Goal: Communication & Community: Share content

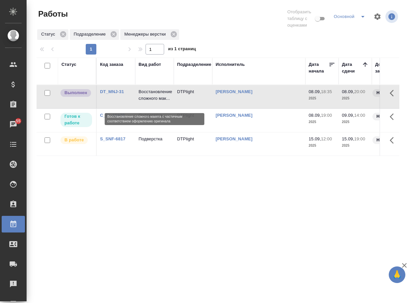
click at [155, 101] on p "Восстановление сложного мак..." at bounding box center [155, 94] width 32 height 13
drag, startPoint x: 162, startPoint y: 223, endPoint x: 111, endPoint y: 219, distance: 50.7
click at [163, 223] on div "Статус Код заказа Вид работ Подразделение Исполнитель Дата начала Дата сдачи До…" at bounding box center [218, 176] width 363 height 239
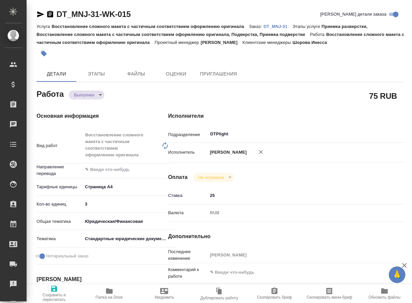
type textarea "x"
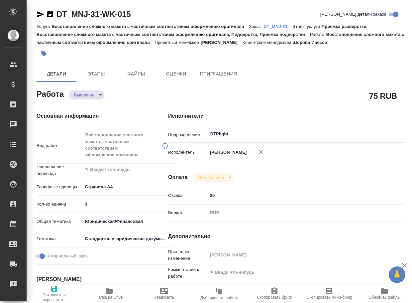
type textarea "x"
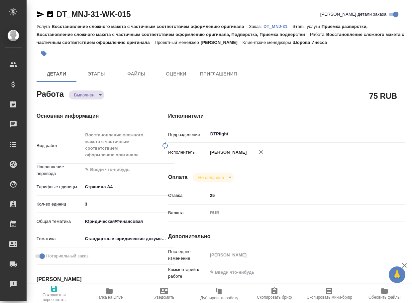
type textarea "x"
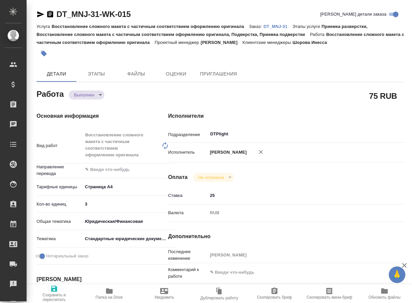
type textarea "x"
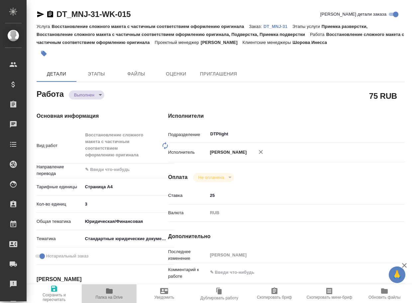
click at [113, 291] on span "Папка на Drive" at bounding box center [109, 293] width 47 height 13
type textarea "x"
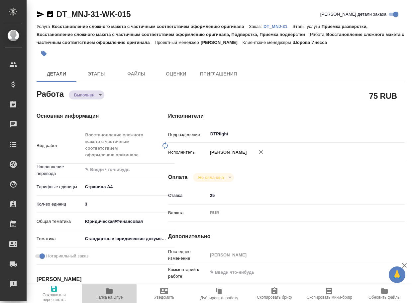
type textarea "x"
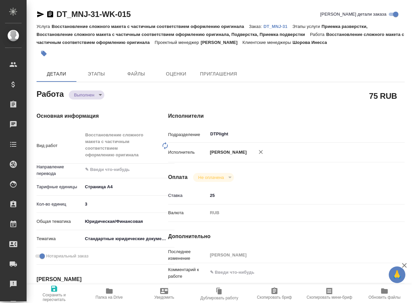
type textarea "x"
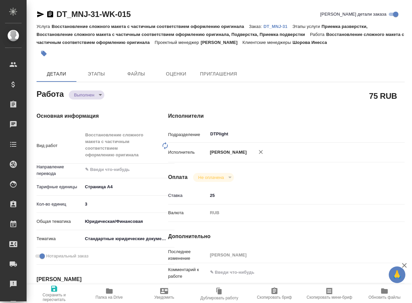
type textarea "x"
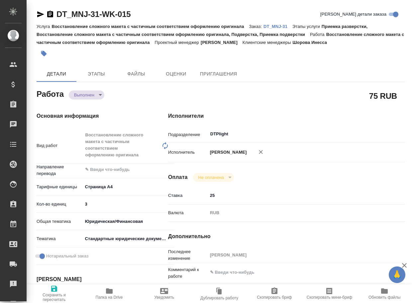
type textarea "x"
click at [89, 94] on body "🙏 .cls-1 fill:#fff; AWATERA Arsenyeva Vera Клиенты Спецификации Заказы 55 Чаты …" at bounding box center [206, 151] width 412 height 303
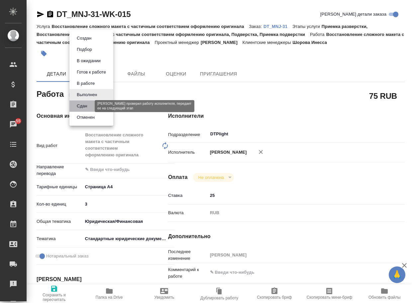
click at [85, 105] on button "Сдан" at bounding box center [82, 105] width 14 height 7
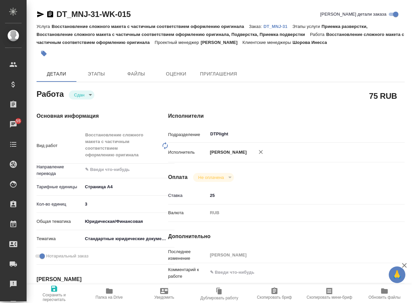
type textarea "x"
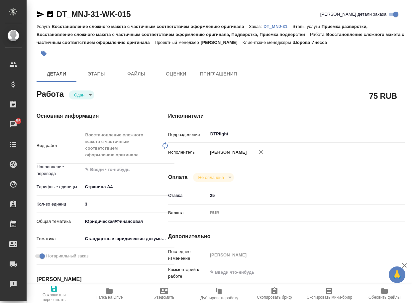
type textarea "x"
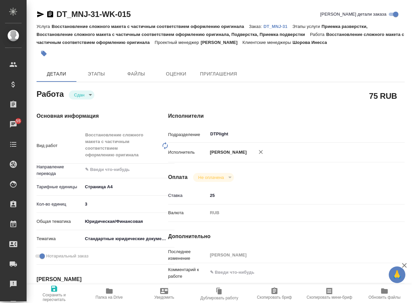
click at [275, 27] on p "DT_MNJ-31" at bounding box center [277, 26] width 29 height 5
type textarea "x"
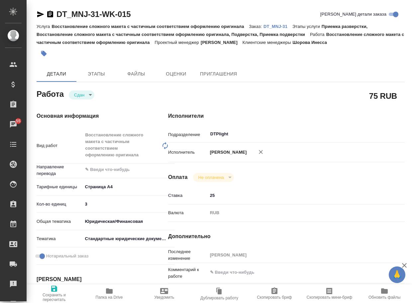
type textarea "x"
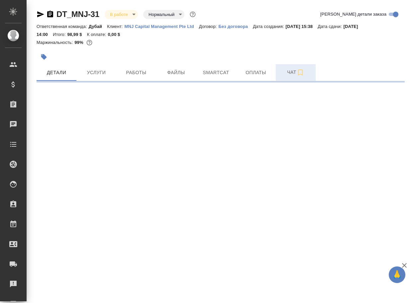
select select "RU"
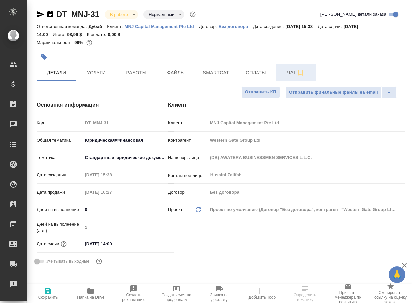
click at [290, 71] on span "Чат" at bounding box center [296, 72] width 32 height 8
type textarea "x"
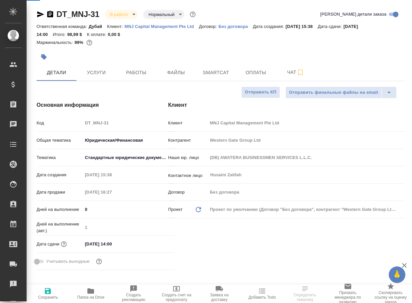
type textarea "x"
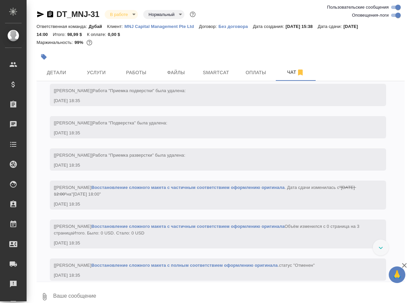
click at [92, 294] on textarea at bounding box center [228, 296] width 352 height 23
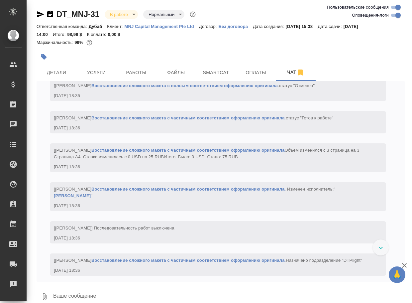
paste textarea "https://drive.awatera.com/apps/files/files/10279001?dir=/Shares/MNJ%20Capital%2…"
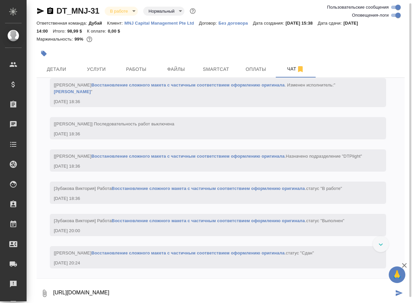
scroll to position [1383, 0]
type textarea "https://drive.awatera.com/apps/files/files/10279001?dir=/Shares/MNJ%20Capital%2…"
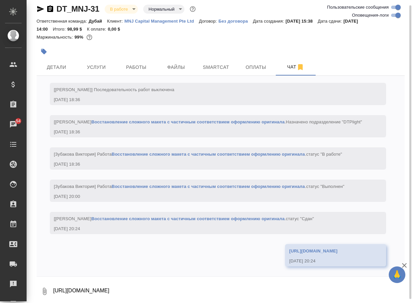
scroll to position [1462, 0]
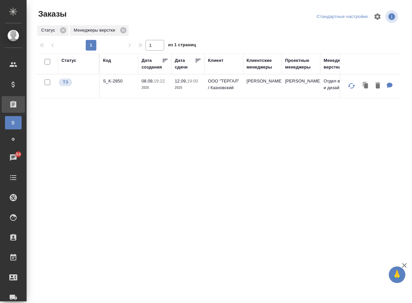
click at [110, 78] on td "S_K-2850" at bounding box center [119, 85] width 39 height 23
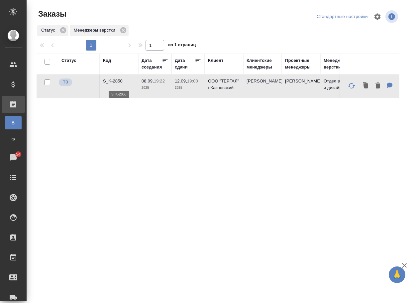
click at [112, 81] on p "S_K-2850" at bounding box center [119, 81] width 32 height 7
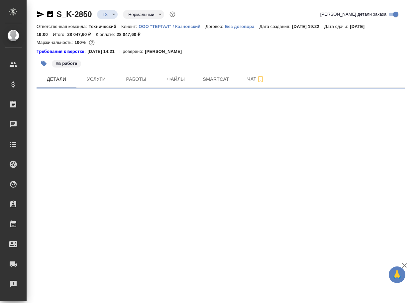
select select "RU"
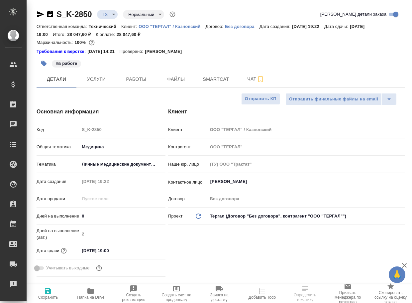
type textarea "x"
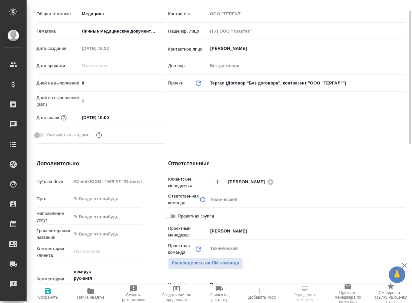
scroll to position [199, 0]
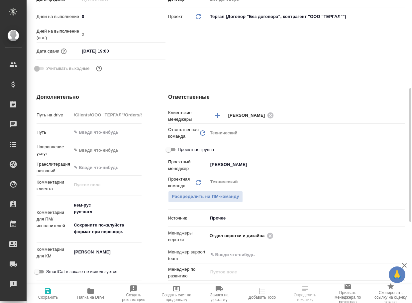
click at [85, 297] on span "Папка на Drive" at bounding box center [90, 297] width 27 height 5
type textarea "x"
